Goal: Register for event/course

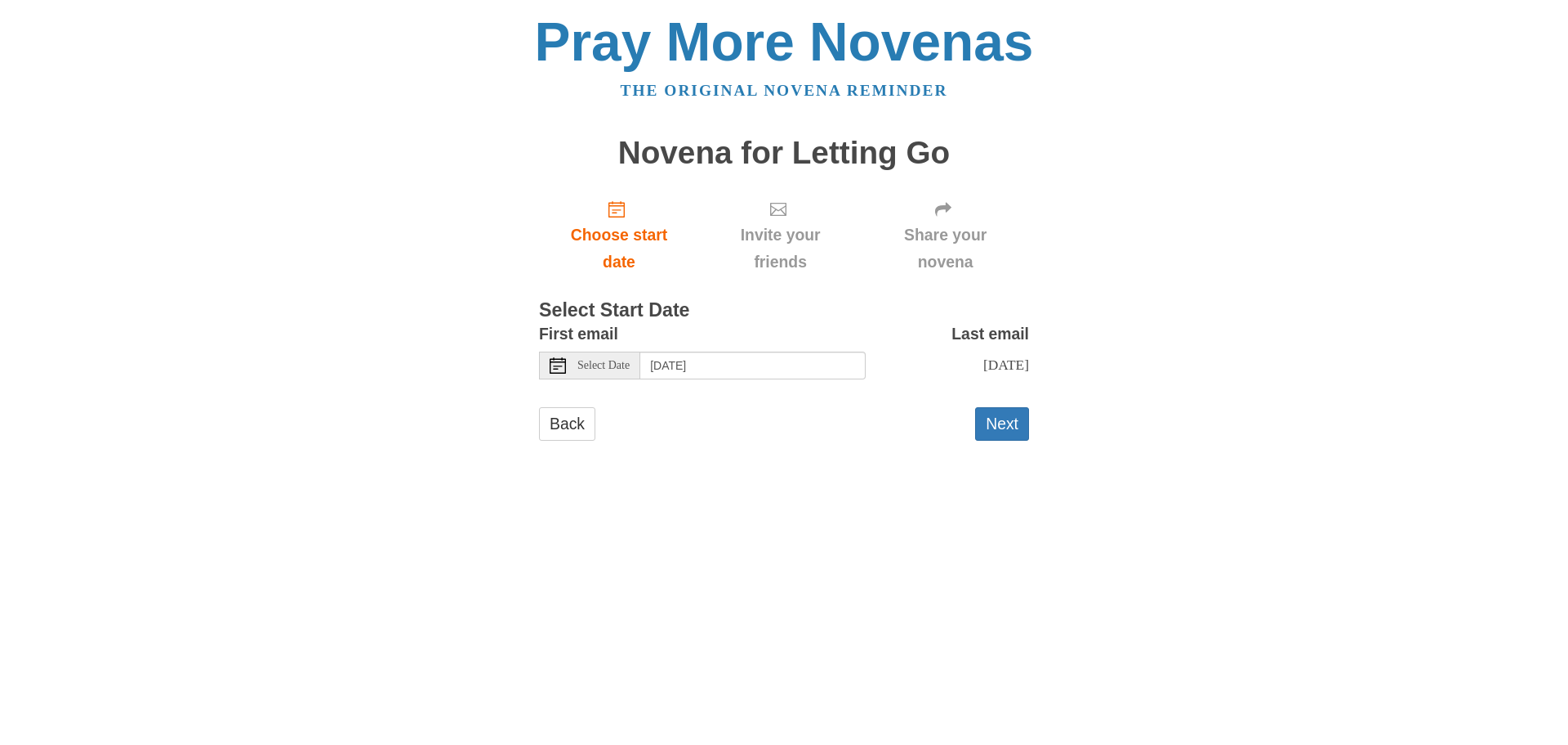
click at [559, 363] on icon at bounding box center [557, 365] width 17 height 17
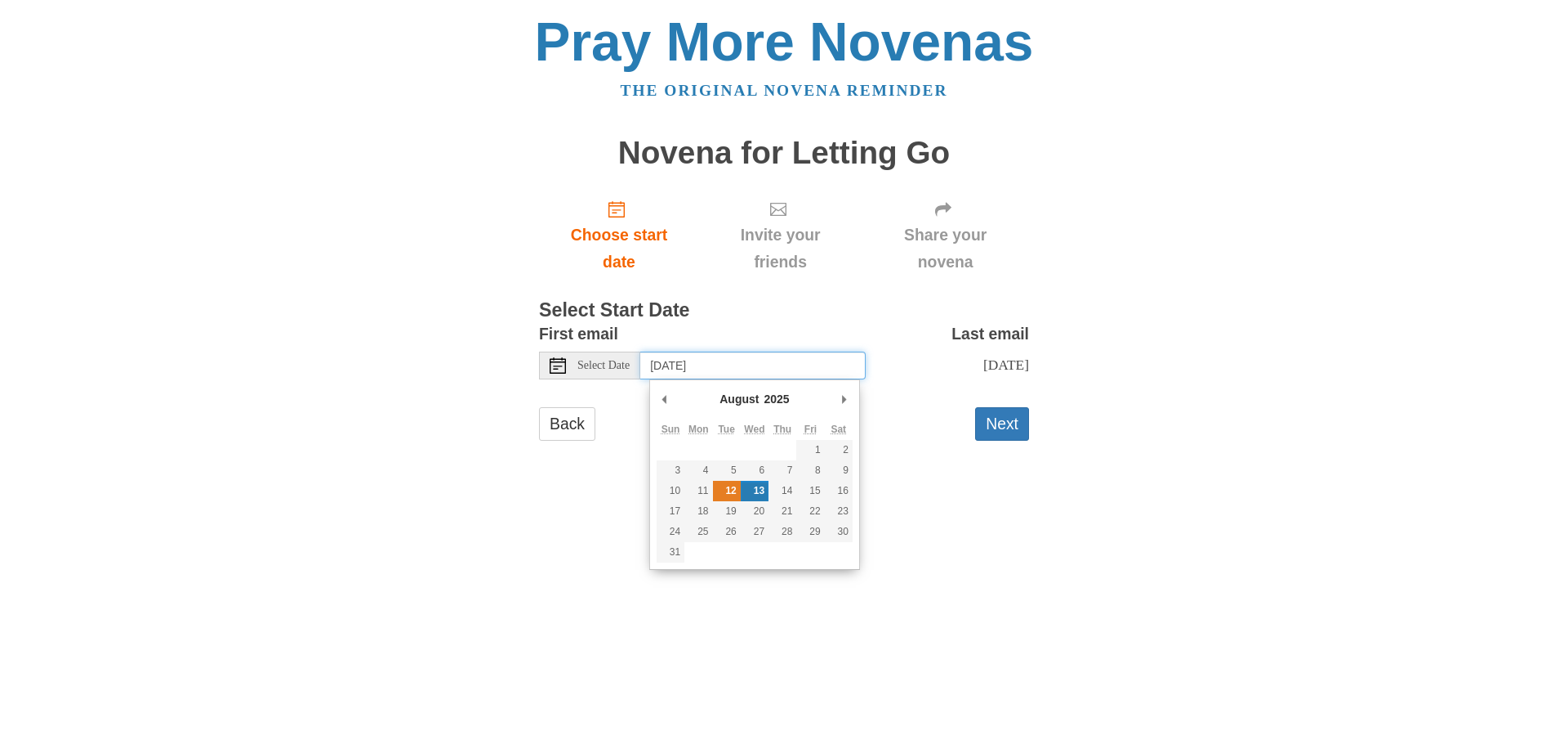
type input "[DATE]"
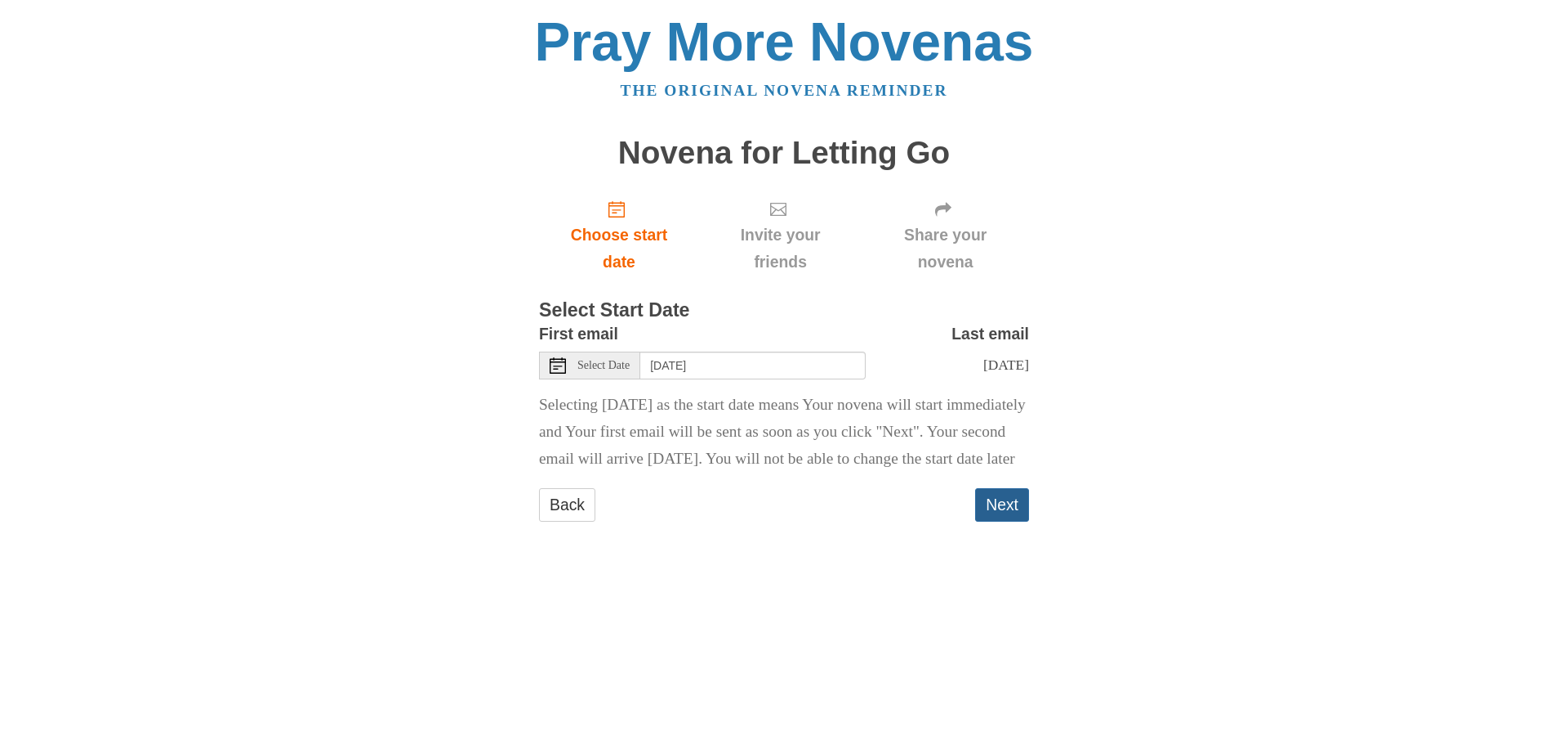
click at [1012, 521] on button "Next" at bounding box center [1002, 505] width 54 height 34
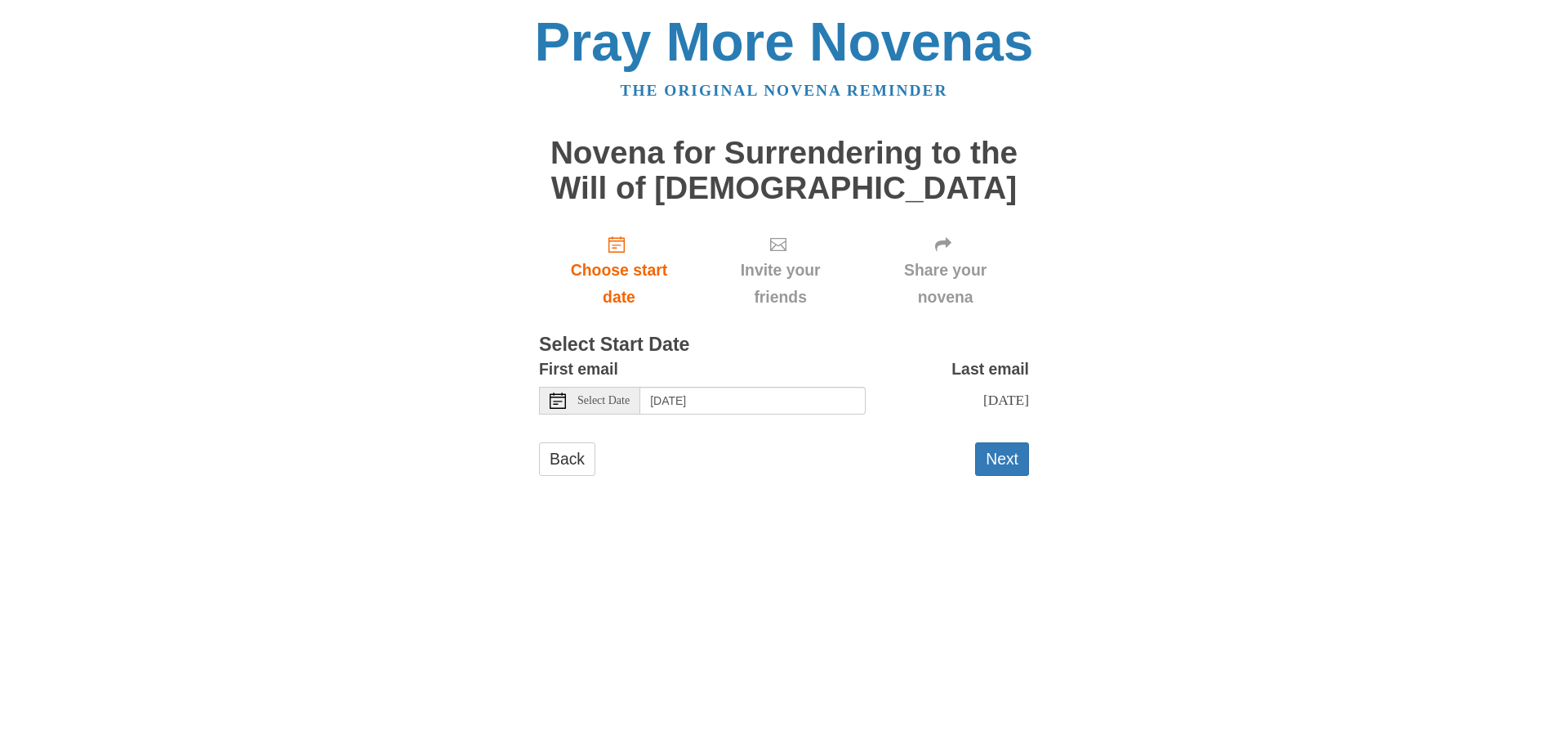
click at [566, 402] on div "Select Date" at bounding box center [589, 400] width 101 height 28
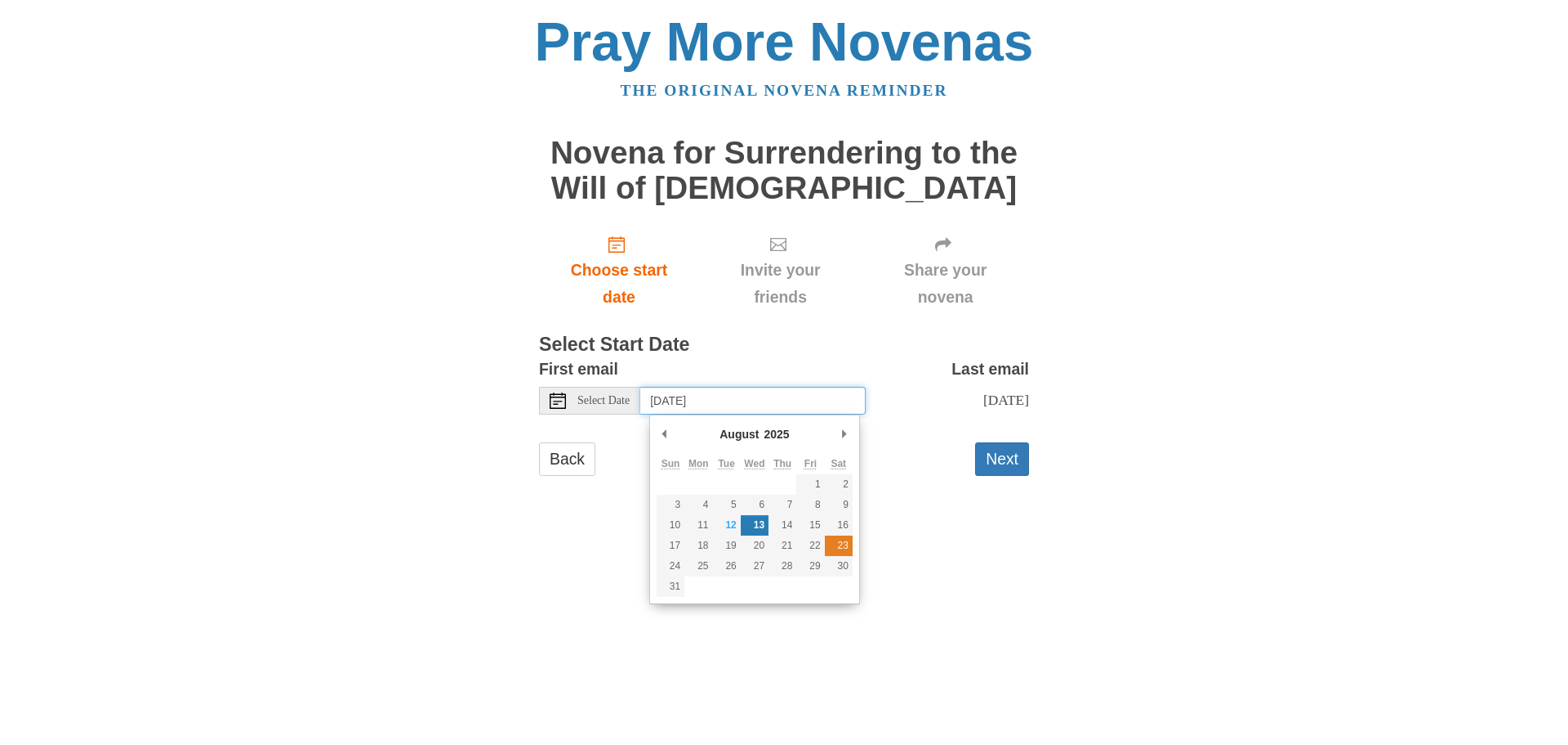
type input "Saturday, August 23rd"
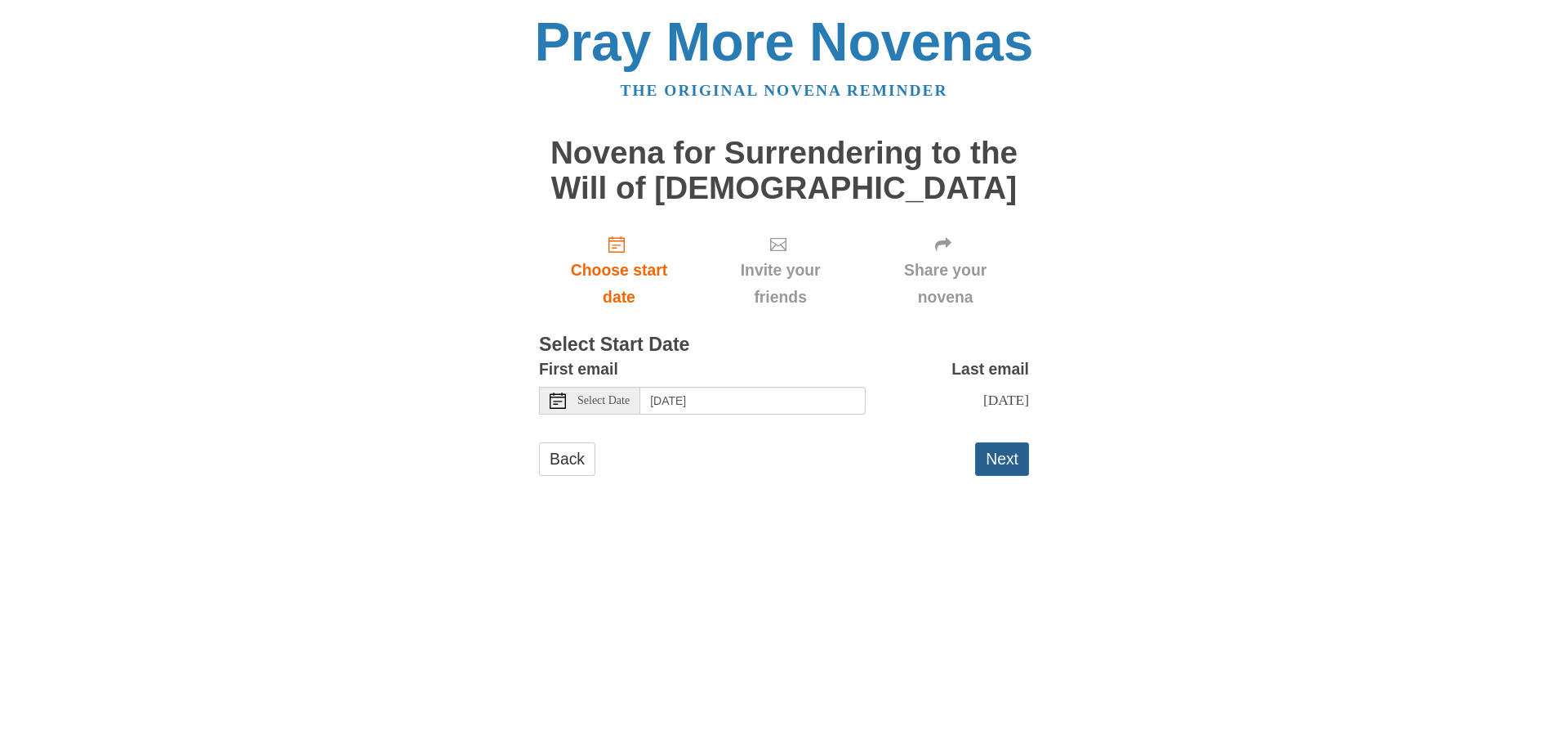
click at [1015, 460] on button "Next" at bounding box center [1002, 459] width 54 height 34
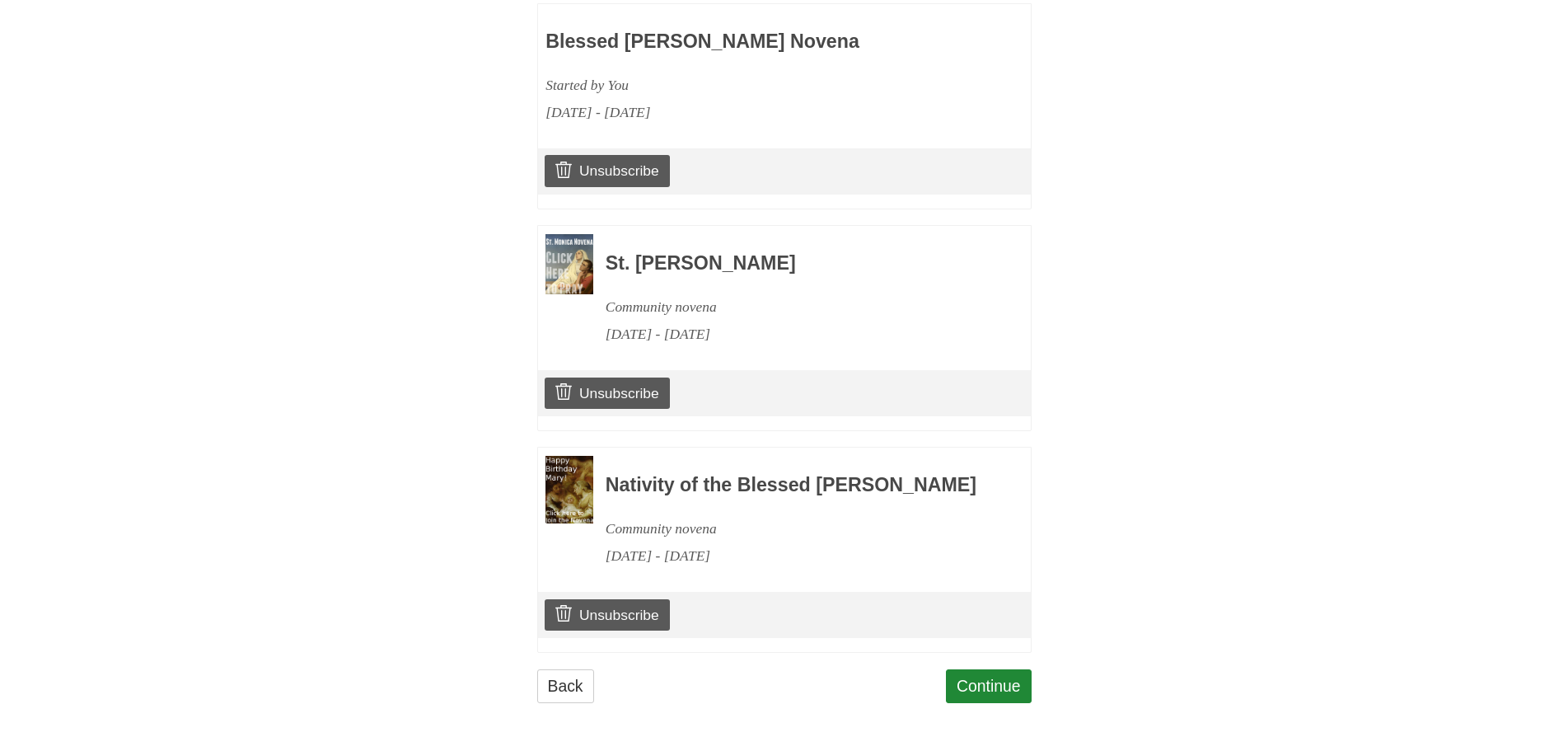
scroll to position [1110, 0]
click at [991, 678] on link "Continue" at bounding box center [989, 685] width 85 height 34
